Goal: Transaction & Acquisition: Subscribe to service/newsletter

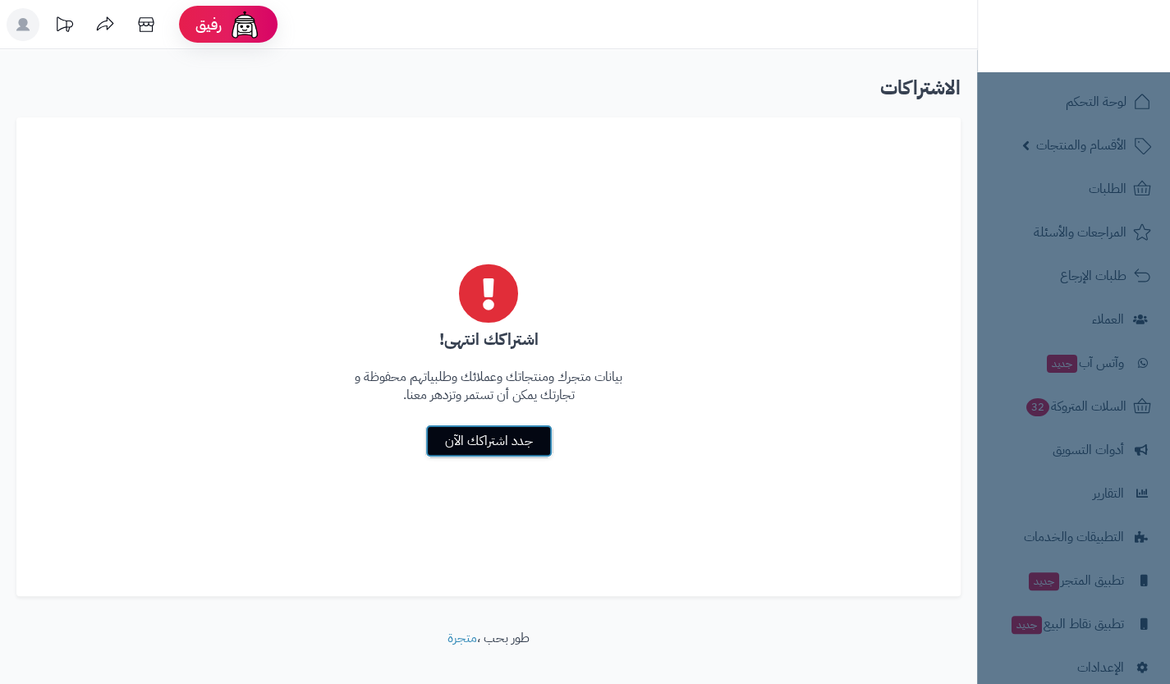
click at [528, 442] on link "جدد اشتراكك الآن" at bounding box center [488, 440] width 127 height 33
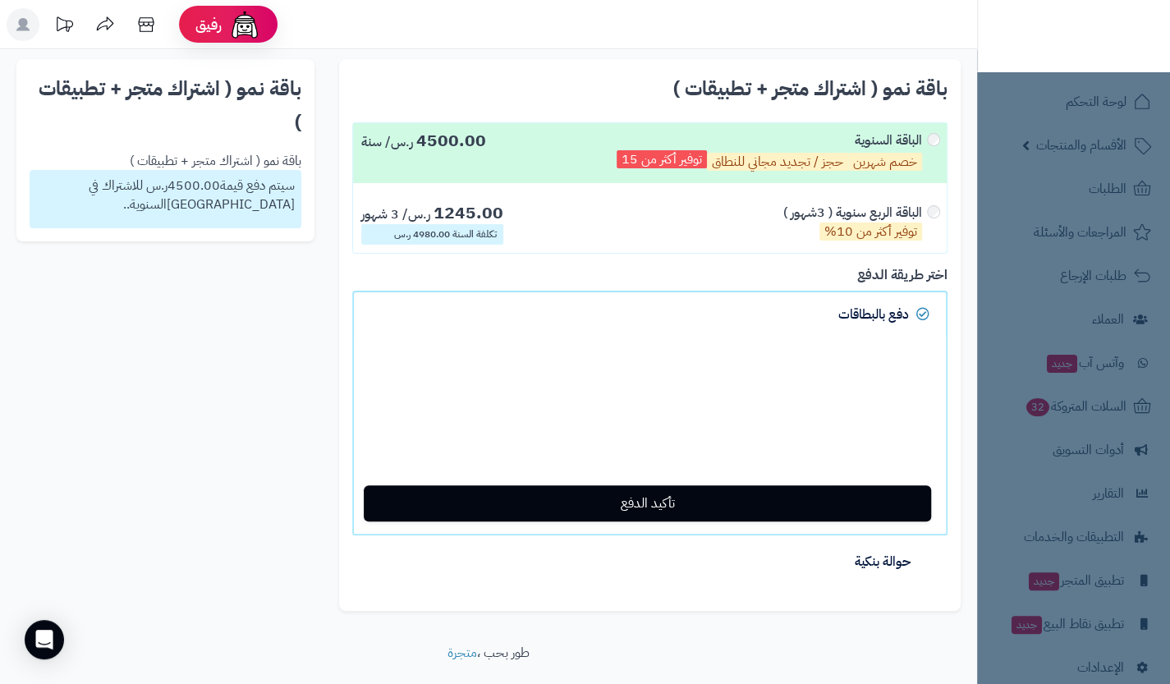
click at [924, 222] on div "الباقة الربع سنوية ( 3شهور ) توفير أكثر من 10%" at bounding box center [860, 224] width 155 height 41
click at [923, 140] on div "الباقة السنوية خصم شهرين حجز / تجديد مجاني للنطاق توفير أكثر من 15" at bounding box center [777, 153] width 322 height 44
click at [937, 208] on div "الباقة الربع سنوية ( 3شهور ) توفير أكثر من 10%" at bounding box center [860, 224] width 155 height 41
click at [921, 141] on div "الباقة السنوية خصم شهرين حجز / تجديد مجاني للنطاق توفير أكثر من 15" at bounding box center [768, 153] width 305 height 44
